Goal: Task Accomplishment & Management: Use online tool/utility

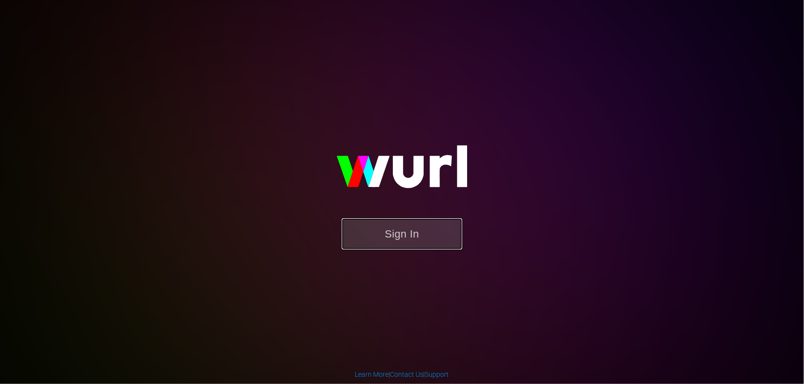
click at [367, 232] on button "Sign In" at bounding box center [402, 233] width 121 height 31
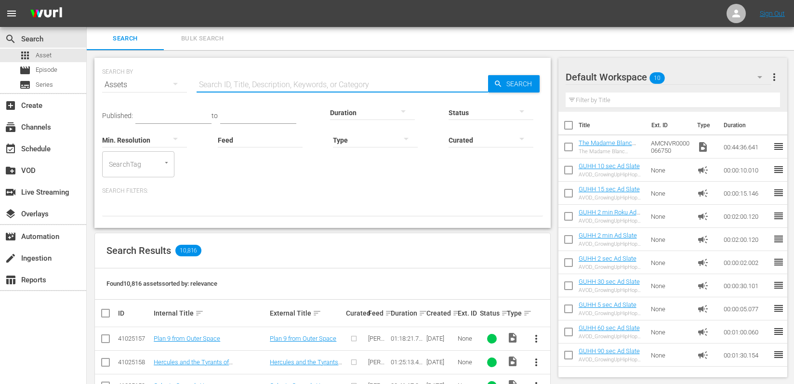
click at [318, 89] on input "text" at bounding box center [343, 84] width 292 height 23
paste input "AMCNVR0000005578"
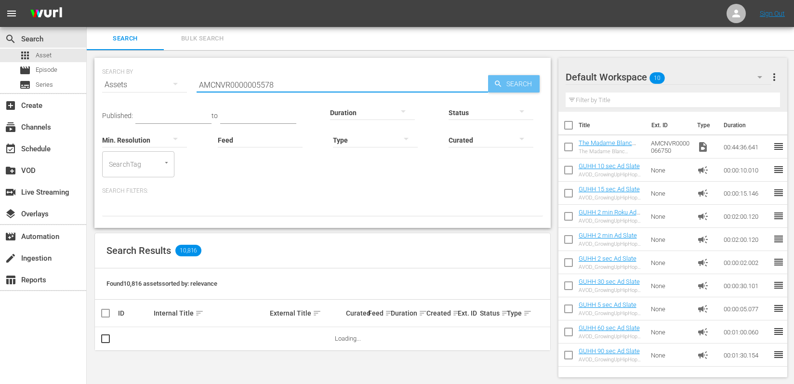
type input "AMCNVR0000005578"
click at [492, 80] on div "Search" at bounding box center [514, 83] width 52 height 17
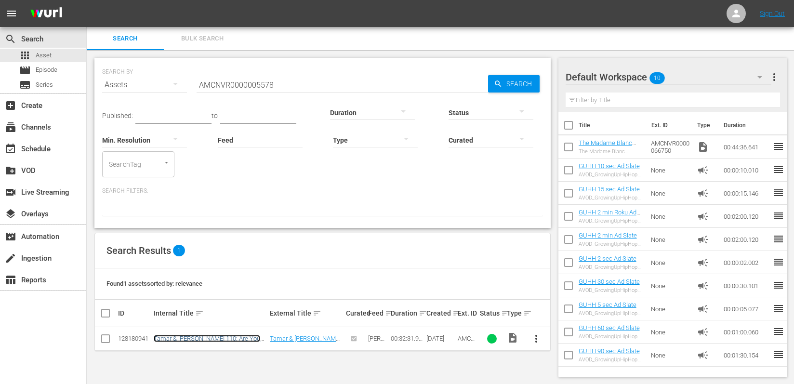
click at [220, 335] on link "Tamar & [PERSON_NAME] 110: Are You Ready For Tamar?!?" at bounding box center [207, 342] width 107 height 14
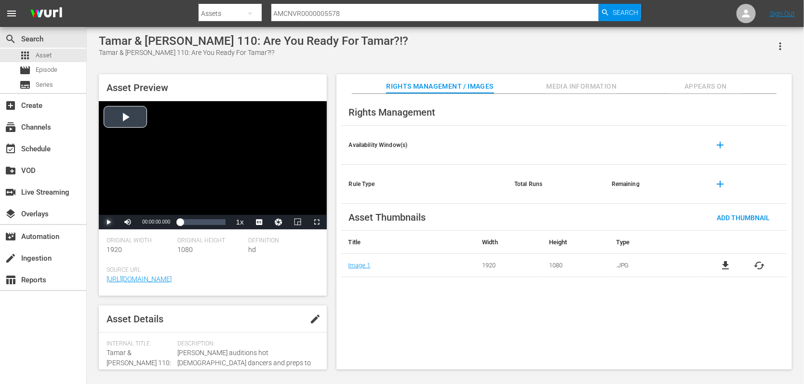
click at [108, 222] on span "Video Player" at bounding box center [108, 222] width 0 height 0
click at [317, 222] on span "Video Player" at bounding box center [317, 222] width 0 height 0
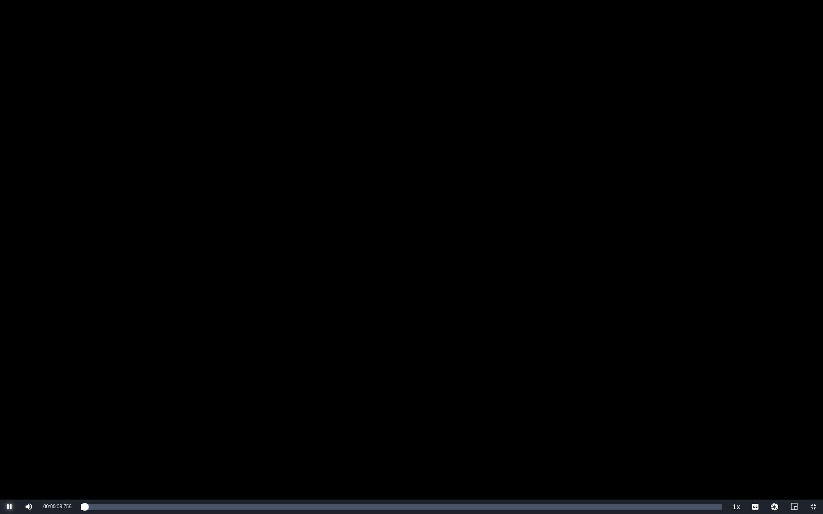
click at [10, 384] on span "Video Player" at bounding box center [10, 507] width 0 height 0
click at [804, 384] on span "Video Player" at bounding box center [813, 507] width 0 height 0
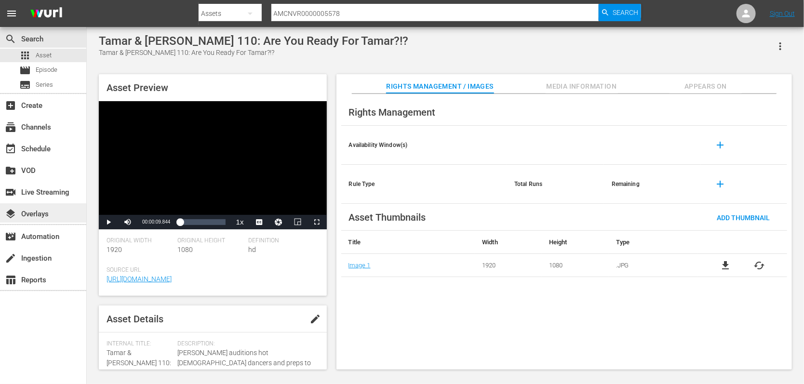
drag, startPoint x: 24, startPoint y: 350, endPoint x: 74, endPoint y: 206, distance: 152.6
click at [25, 350] on div "search Search apps Asset movie Episode subtitles Series add_box Create subscrip…" at bounding box center [43, 219] width 87 height 384
click at [55, 64] on div "movie Episode" at bounding box center [38, 70] width 38 height 13
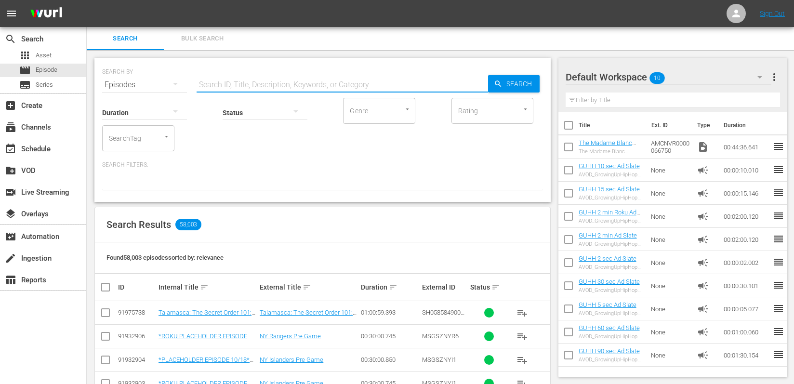
click at [297, 77] on input "text" at bounding box center [343, 84] width 292 height 23
paste input "AMCNVR0000005578"
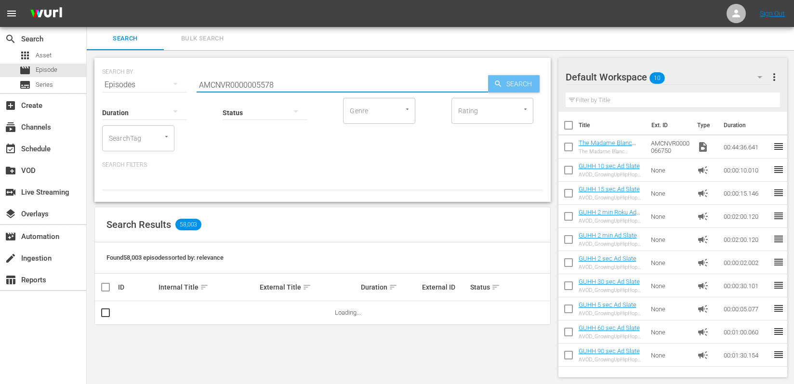
type input "AMCNVR0000005578"
click at [524, 87] on span "Search" at bounding box center [521, 83] width 37 height 17
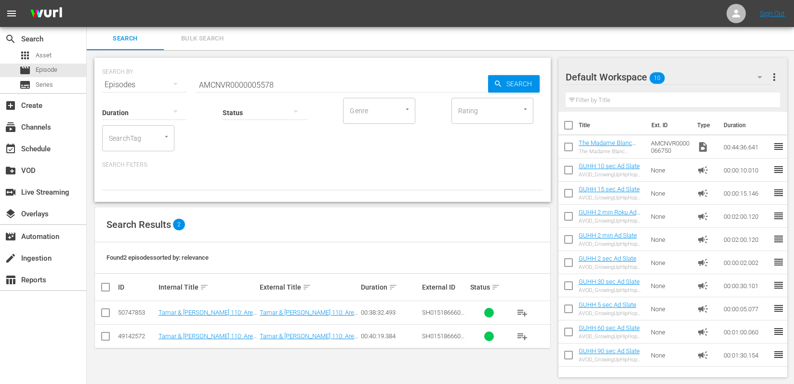
click at [99, 286] on th at bounding box center [106, 287] width 22 height 27
click at [101, 287] on input "checkbox" at bounding box center [109, 288] width 19 height 12
checkbox input "true"
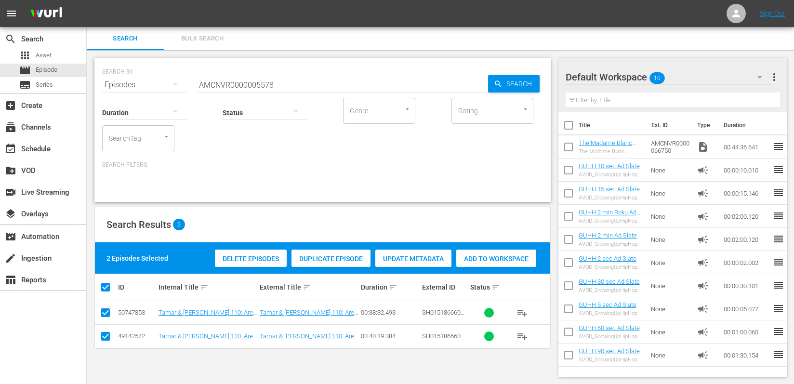
click at [399, 258] on span "Update Metadata" at bounding box center [414, 259] width 76 height 8
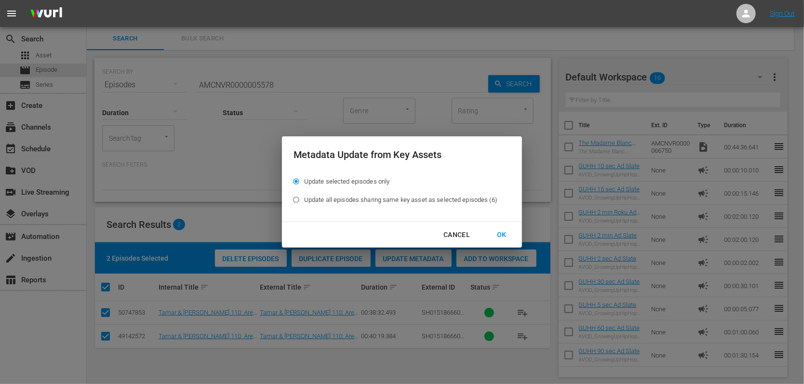
click at [498, 234] on div "OK" at bounding box center [501, 235] width 25 height 12
